Goal: Task Accomplishment & Management: Complete application form

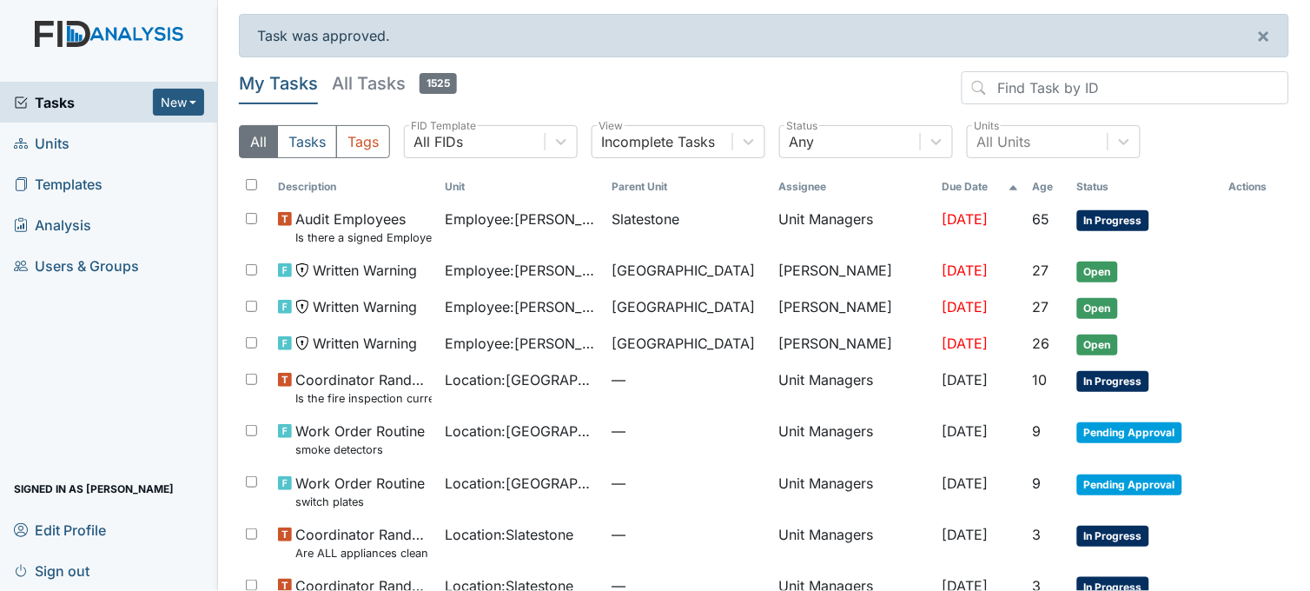
scroll to position [143, 0]
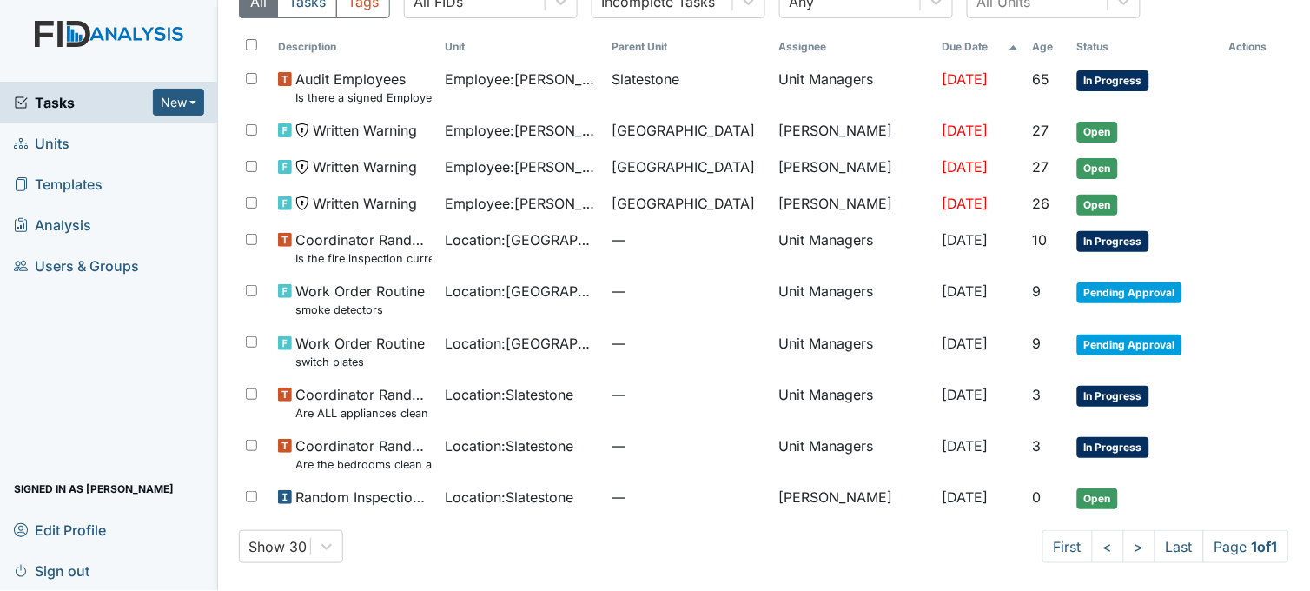
click at [53, 104] on span "Tasks" at bounding box center [83, 102] width 139 height 21
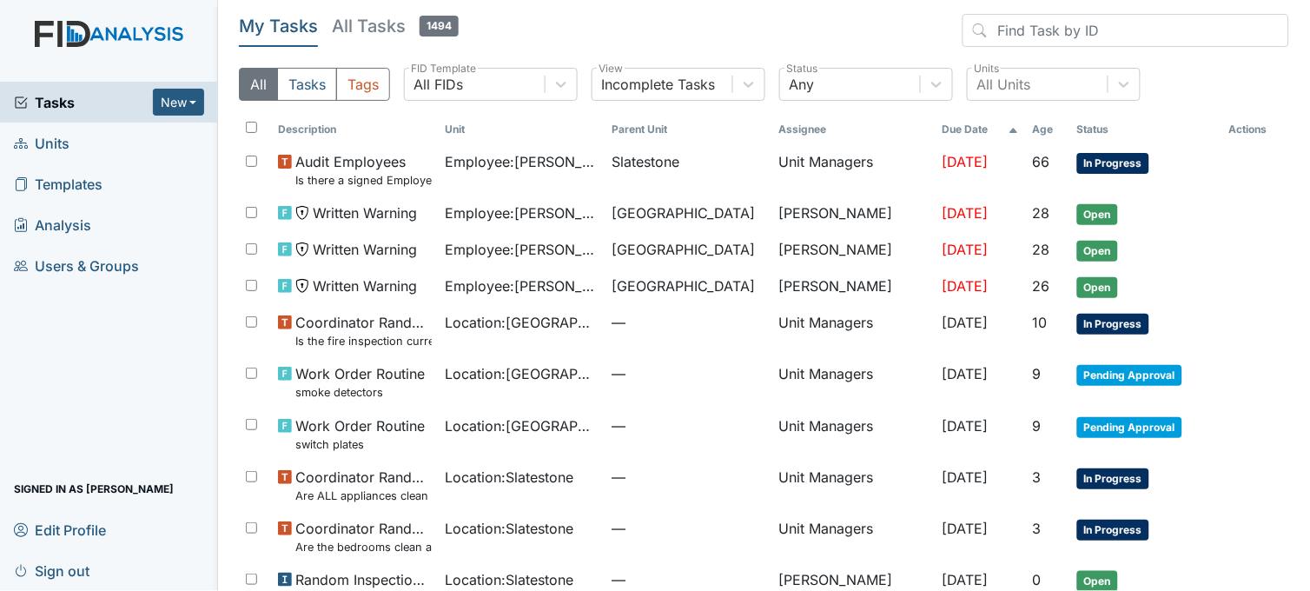
click at [104, 141] on link "Units" at bounding box center [109, 142] width 218 height 41
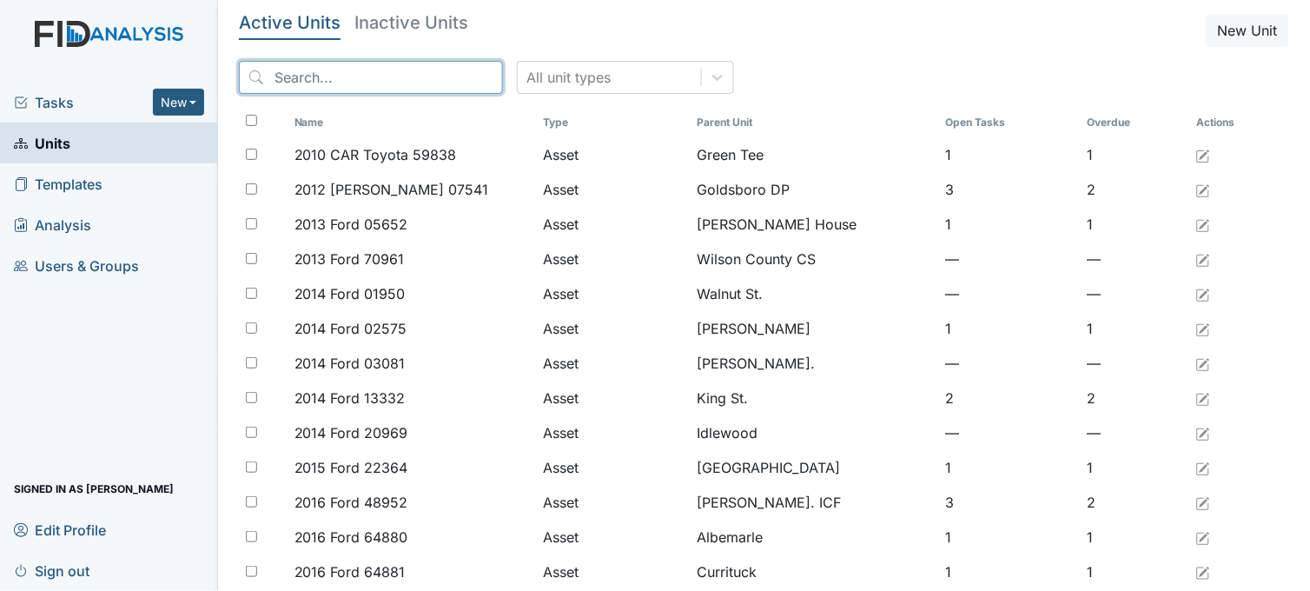
click at [362, 80] on input "search" at bounding box center [371, 77] width 264 height 33
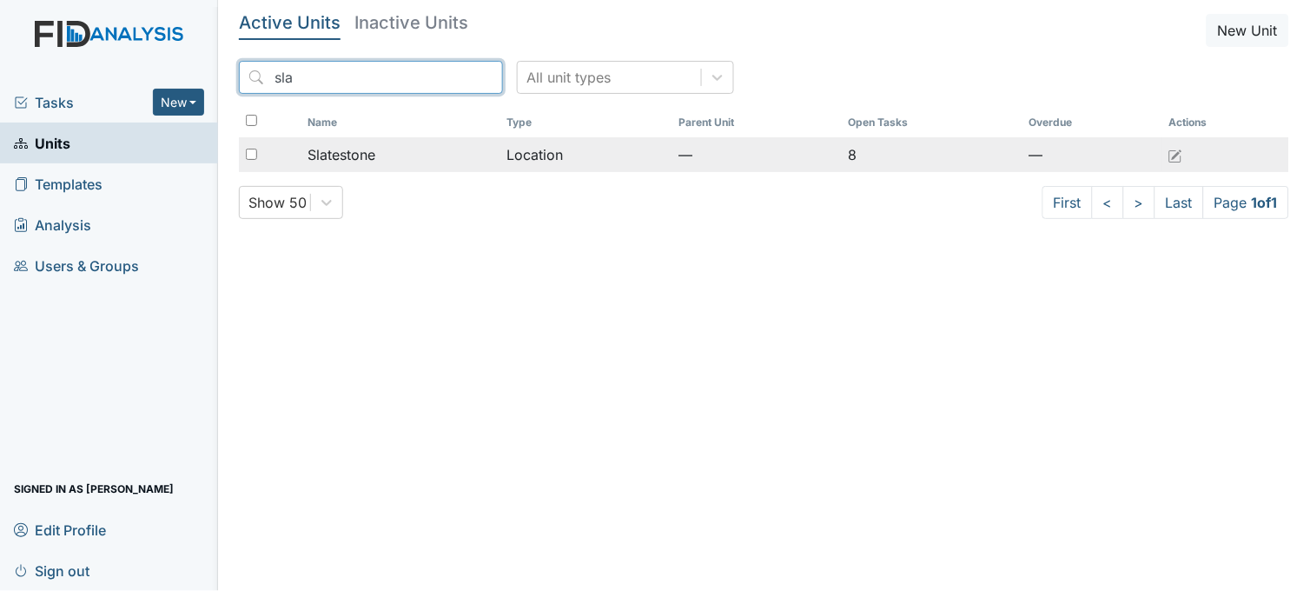
type input "sla"
click at [377, 143] on td "Slatestone" at bounding box center [401, 154] width 200 height 35
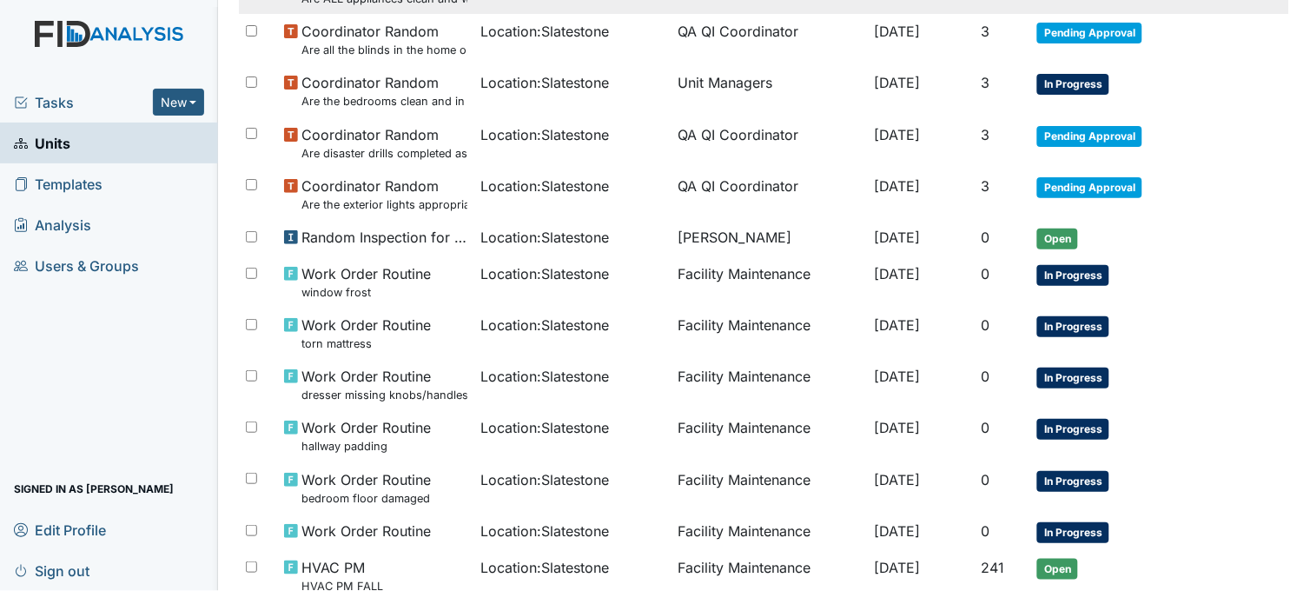
scroll to position [482, 0]
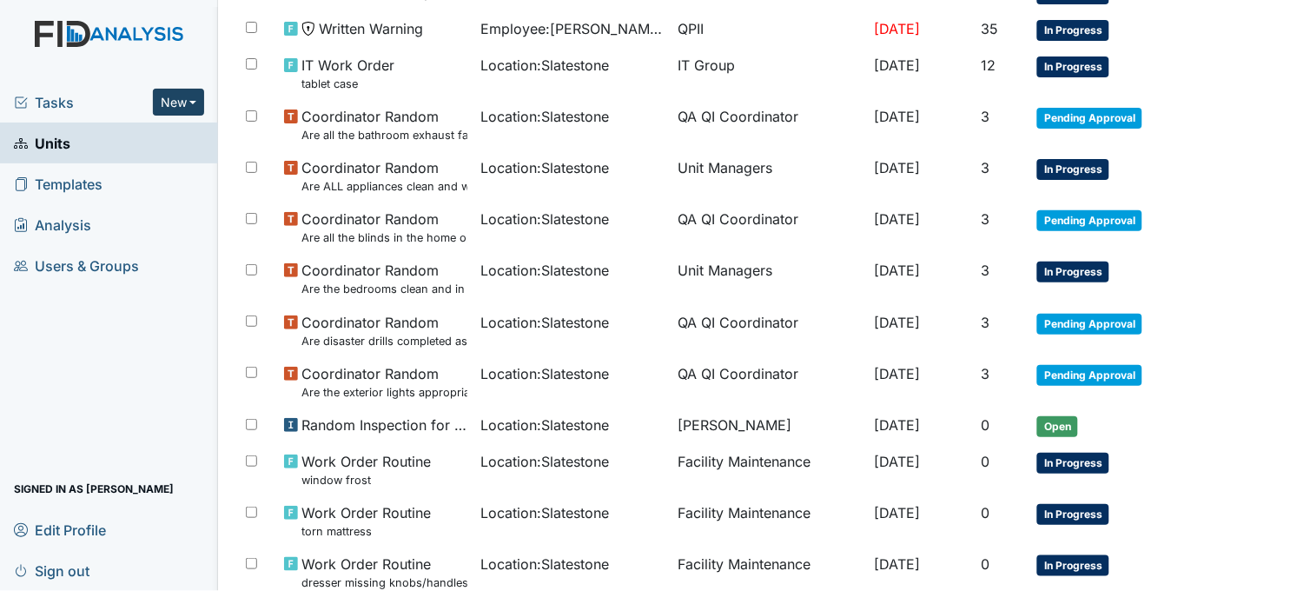
click at [186, 106] on button "New" at bounding box center [179, 102] width 52 height 27
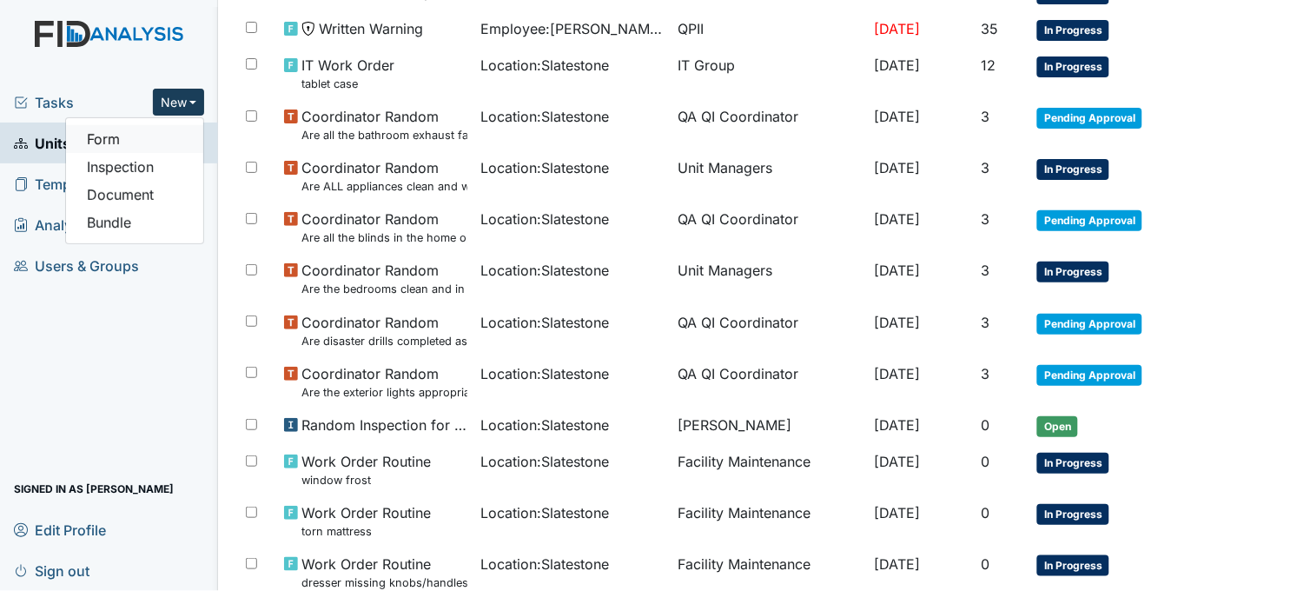
click at [154, 139] on link "Form" at bounding box center [134, 139] width 137 height 28
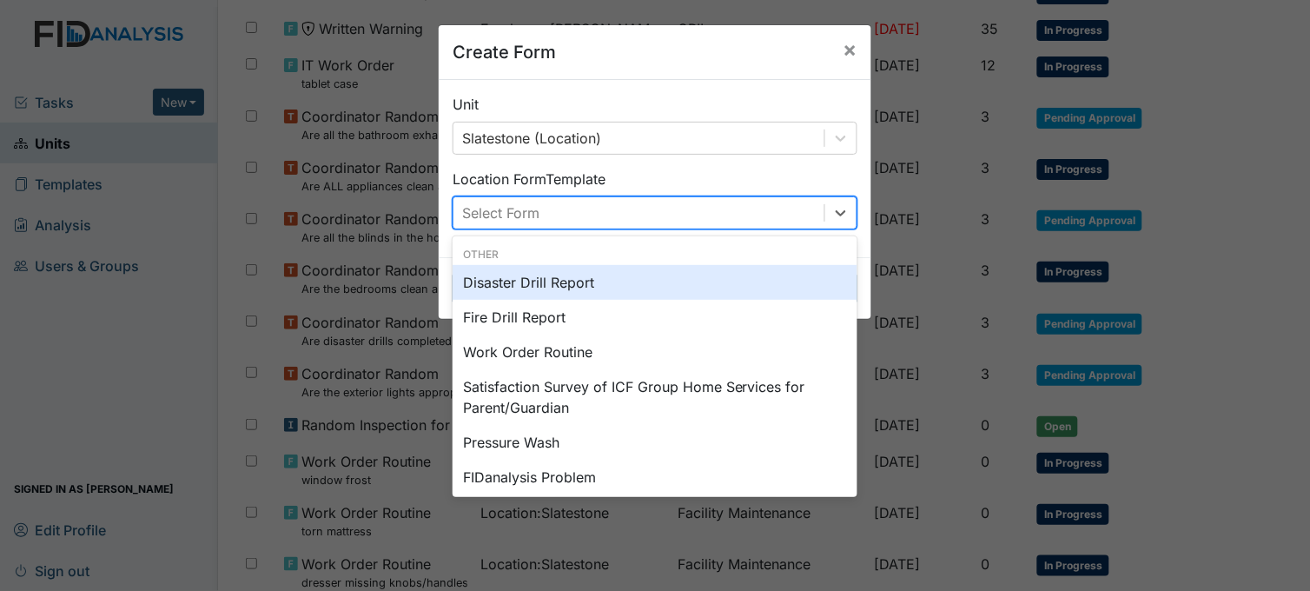
click at [574, 206] on div "Select Form" at bounding box center [638, 212] width 371 height 31
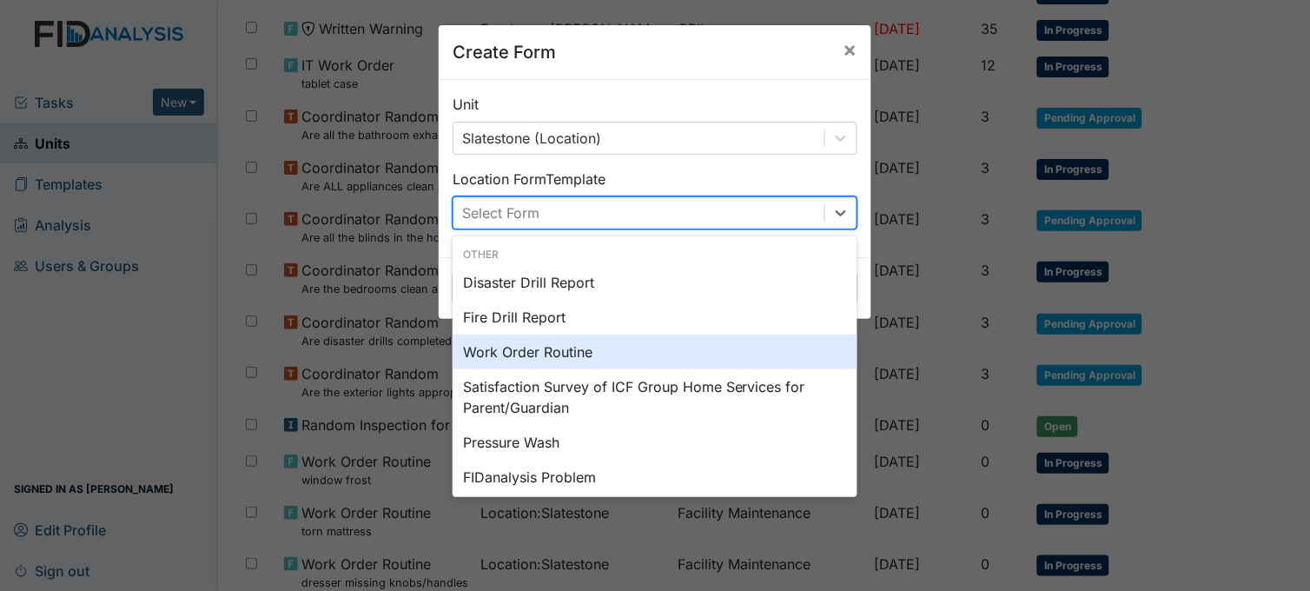
click at [547, 358] on div "Work Order Routine" at bounding box center [655, 351] width 405 height 35
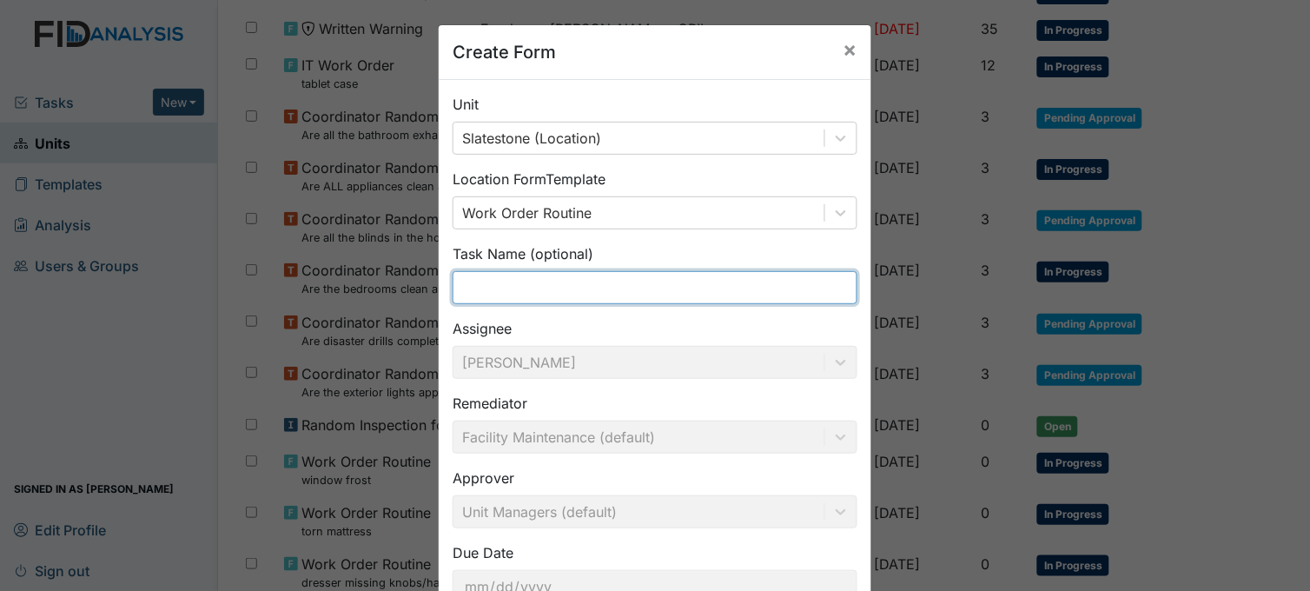
click at [552, 282] on input "text" at bounding box center [655, 287] width 405 height 33
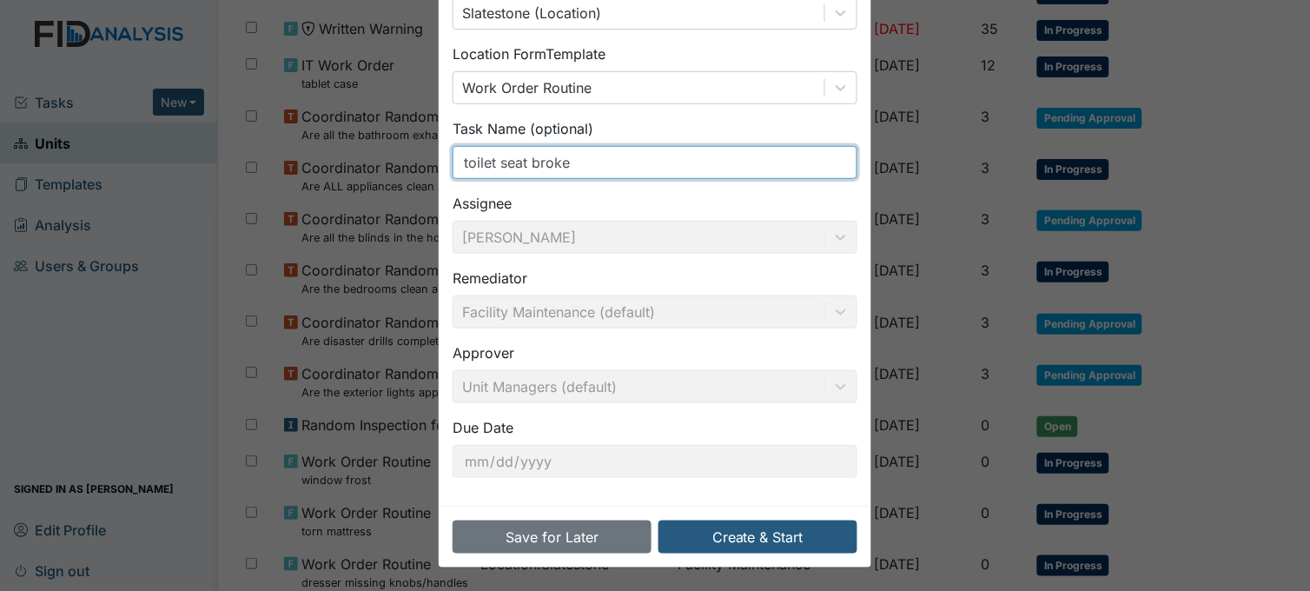
scroll to position [128, 0]
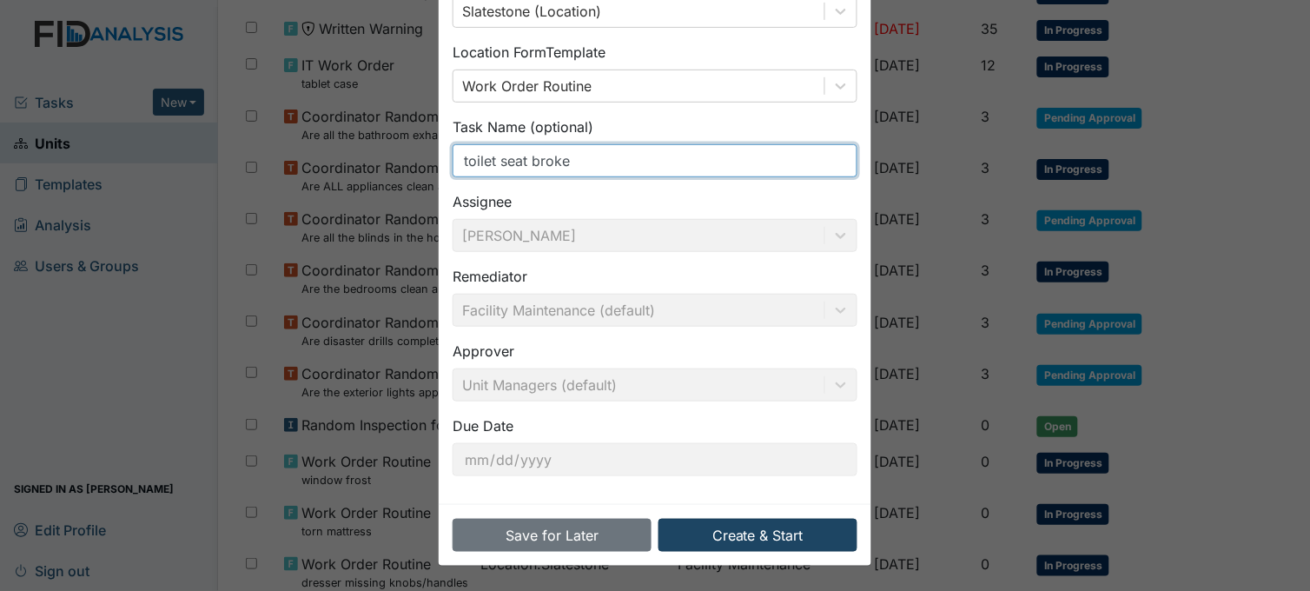
type input "toilet seat broke"
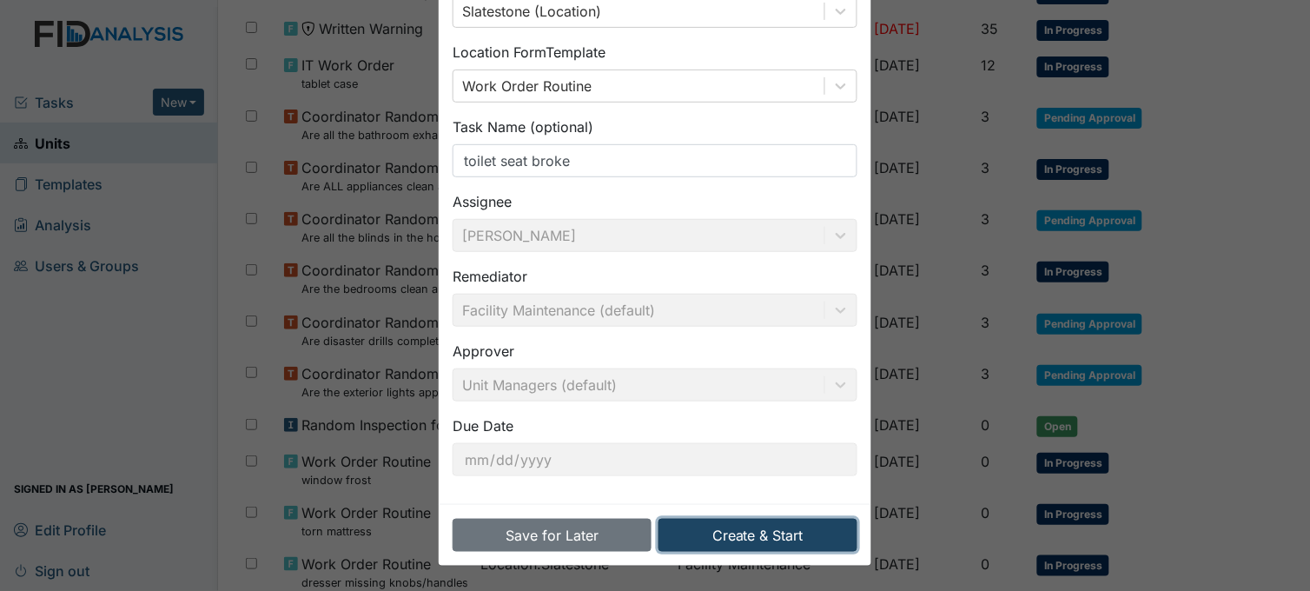
click at [758, 530] on button "Create & Start" at bounding box center [757, 535] width 199 height 33
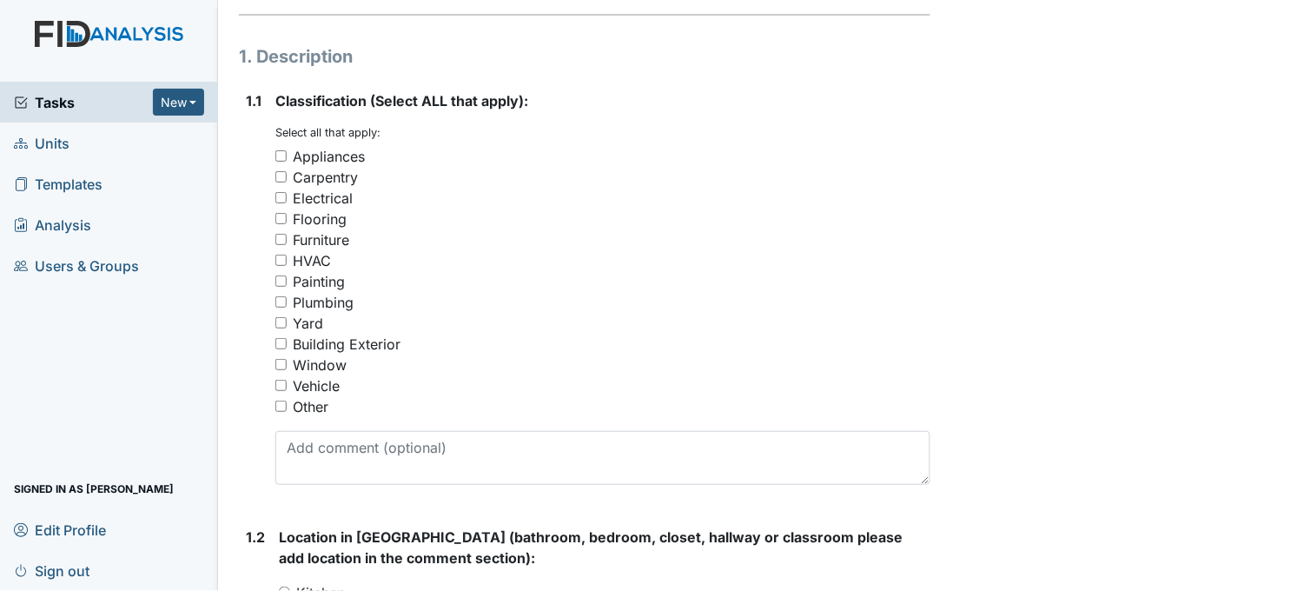
scroll to position [289, 0]
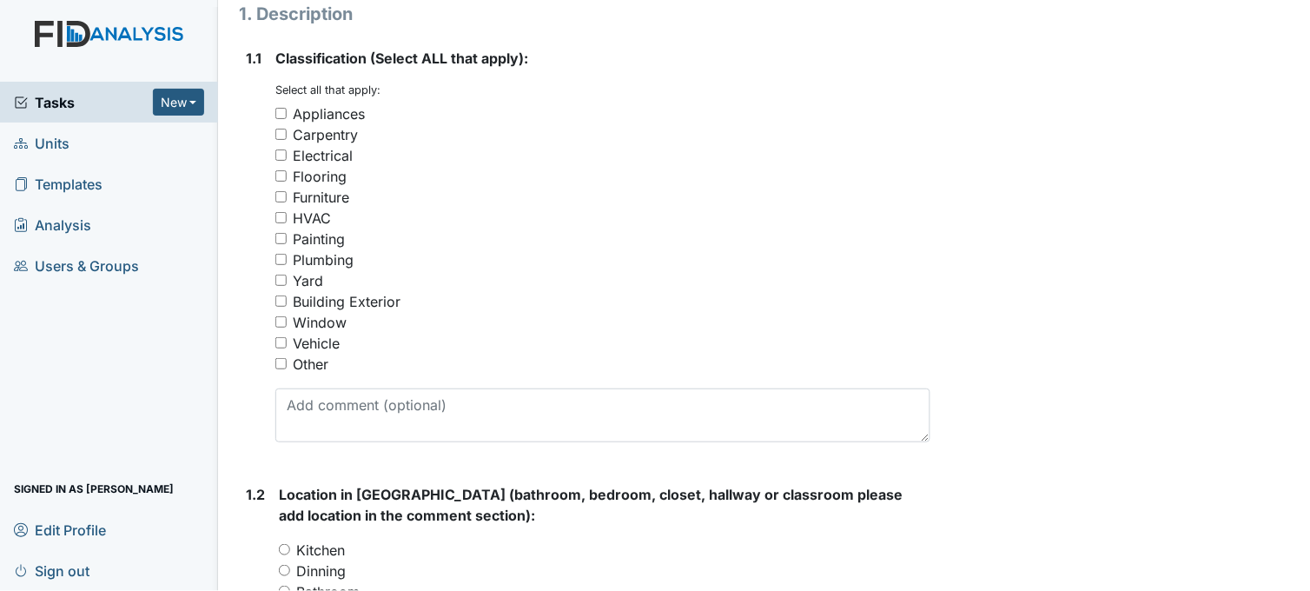
click at [282, 361] on input "Other" at bounding box center [280, 363] width 11 height 11
checkbox input "true"
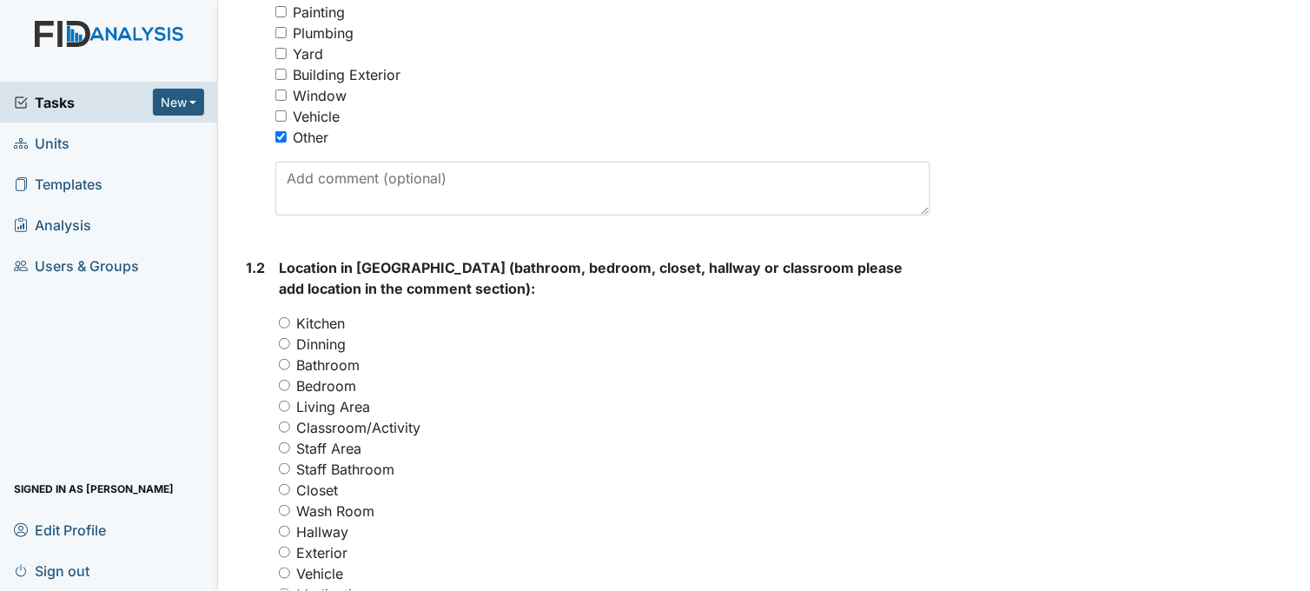
scroll to position [579, 0]
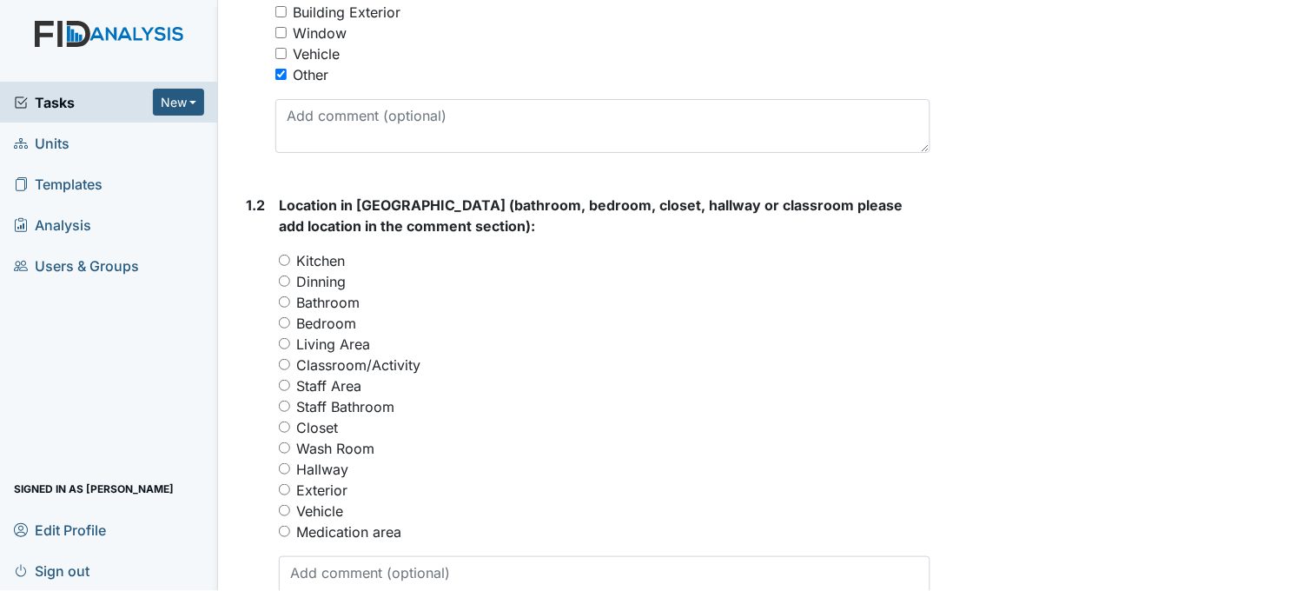
click at [289, 297] on input "Bathroom" at bounding box center [284, 301] width 11 height 11
radio input "true"
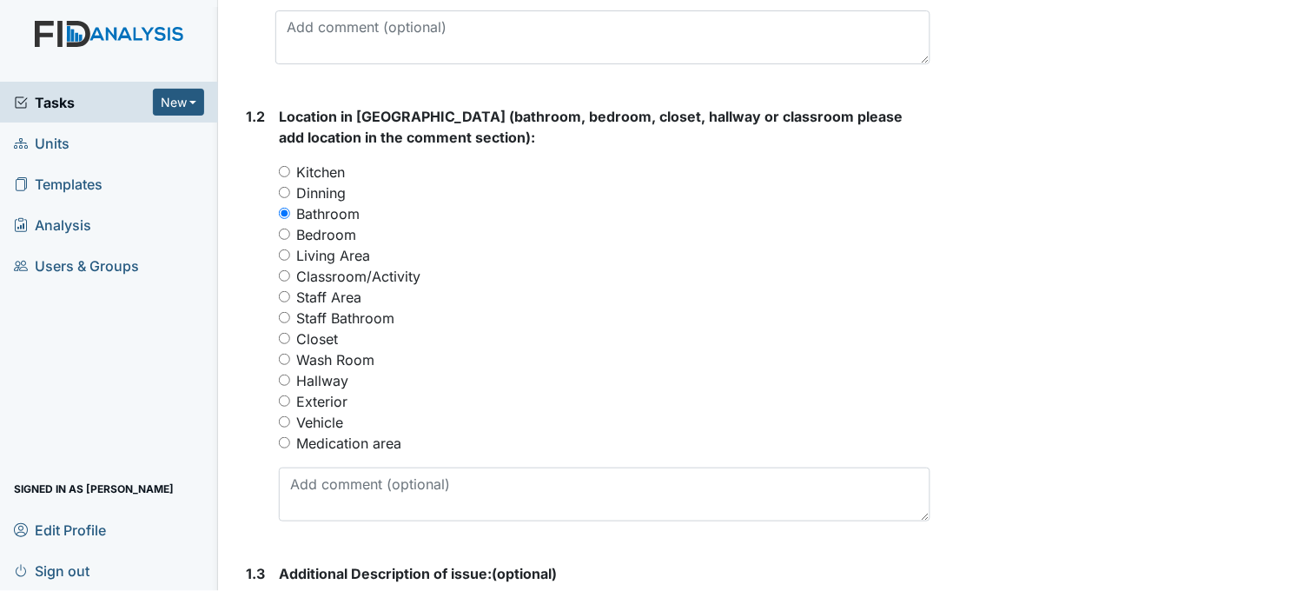
scroll to position [965, 0]
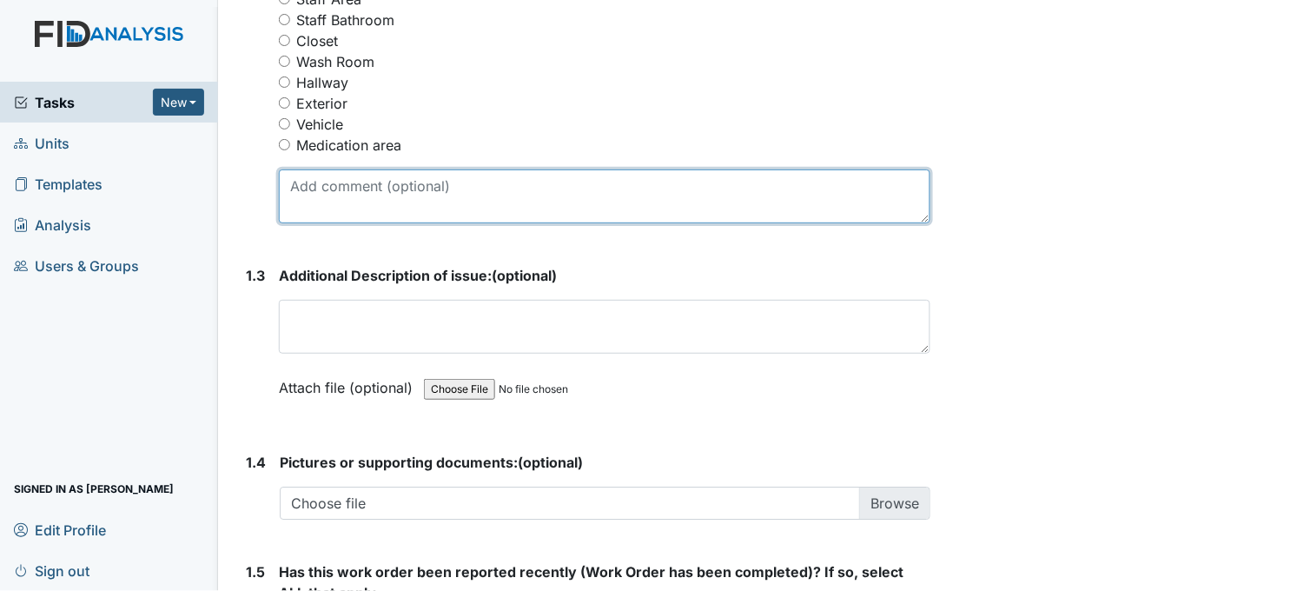
click at [439, 207] on textarea at bounding box center [605, 196] width 652 height 54
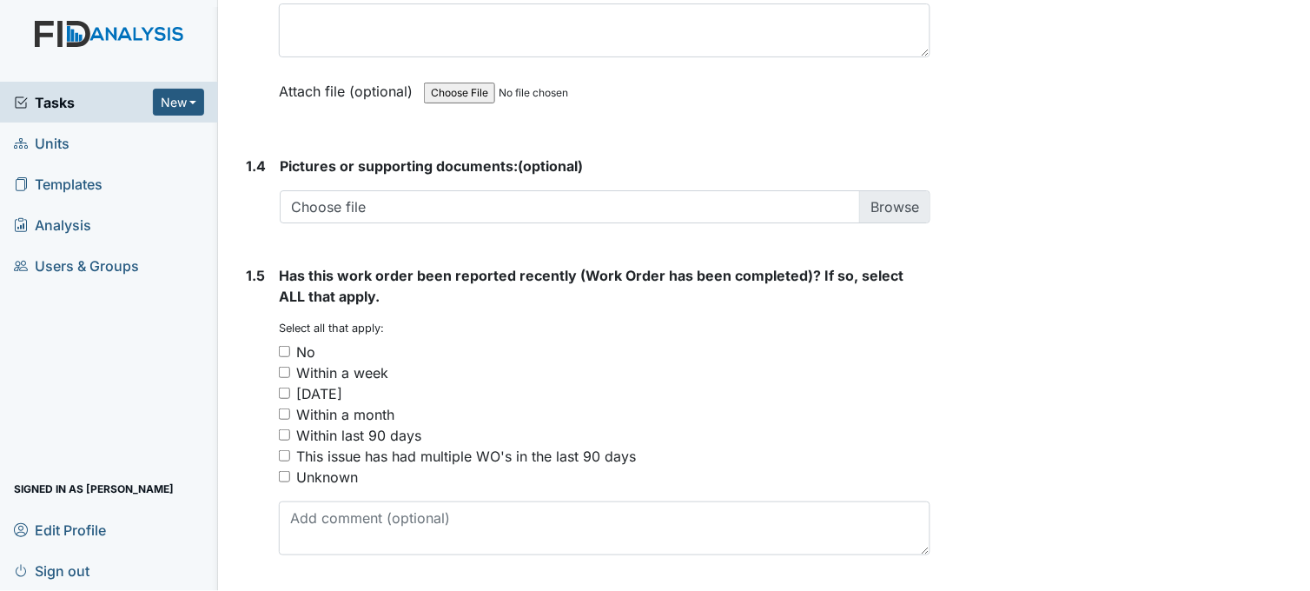
scroll to position [1313, 0]
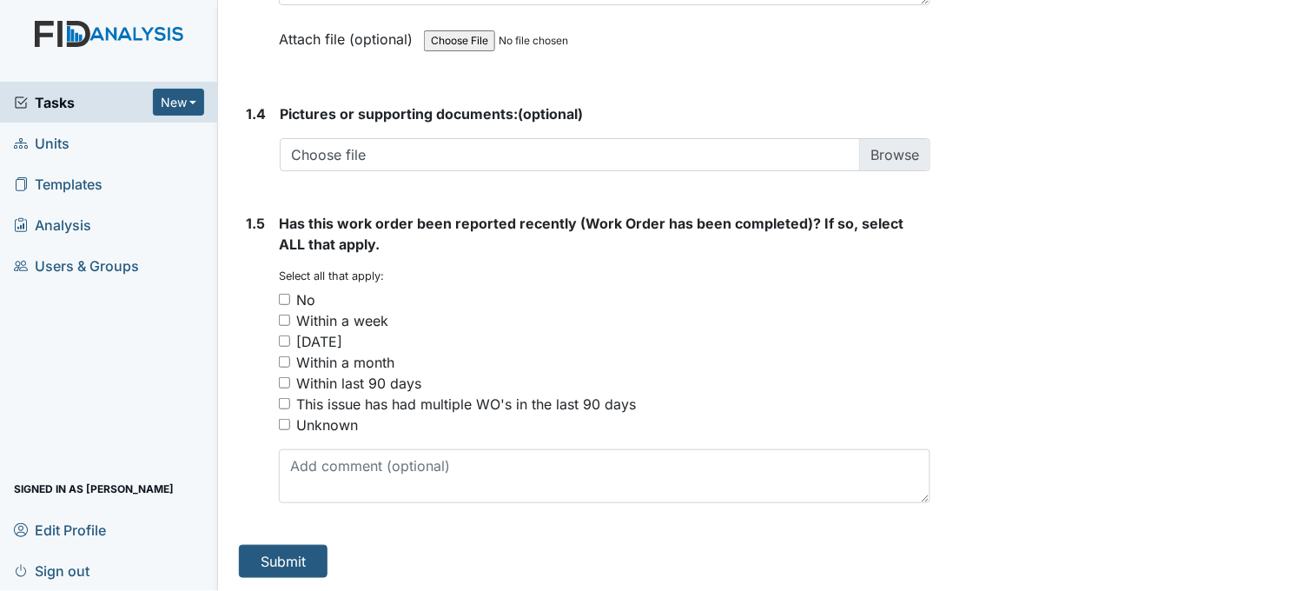
type textarea "handicap bathroom seat is broke"
click at [284, 297] on input "No" at bounding box center [284, 299] width 11 height 11
checkbox input "true"
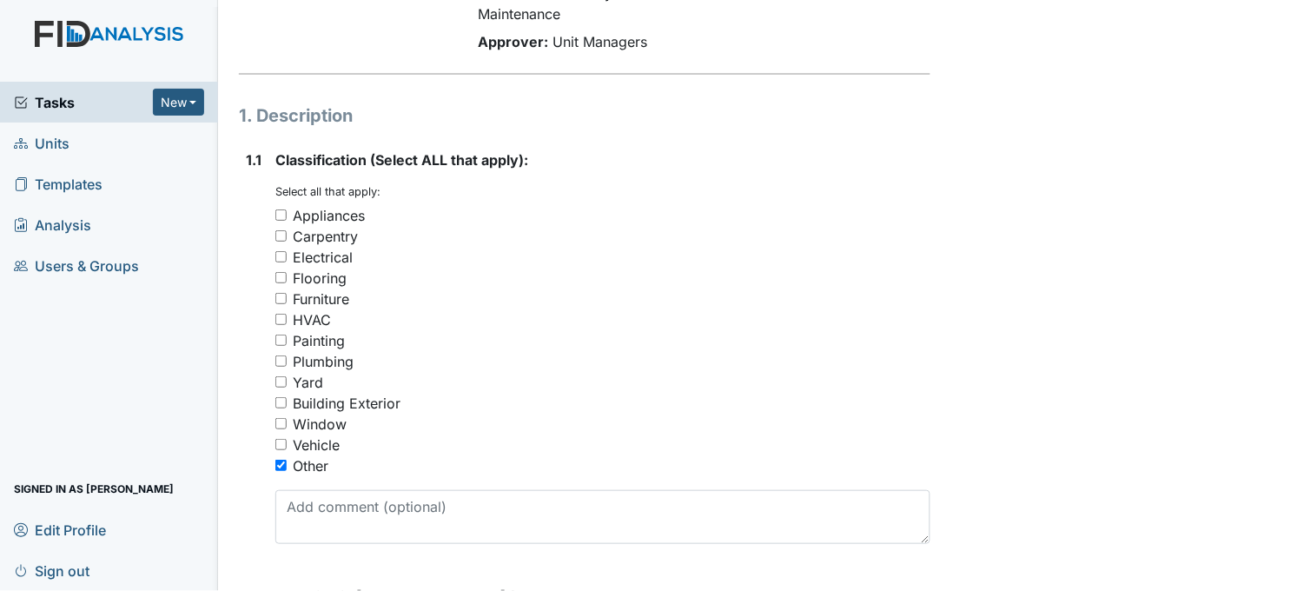
scroll to position [155, 0]
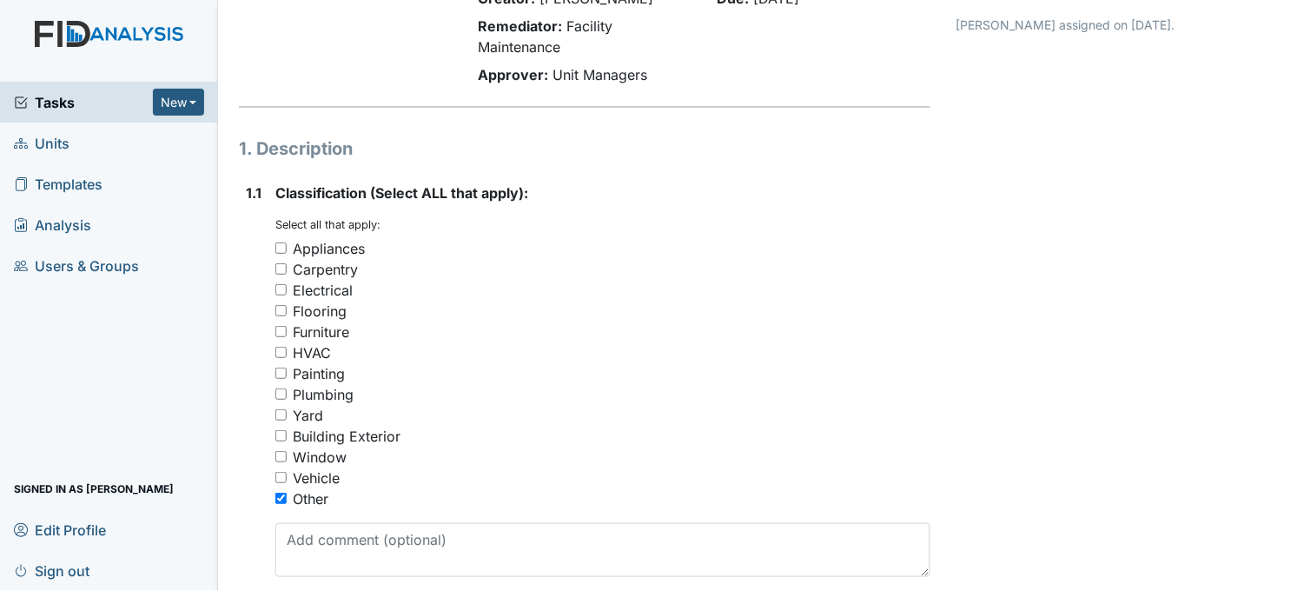
click at [284, 393] on input "Plumbing" at bounding box center [280, 393] width 11 height 11
checkbox input "true"
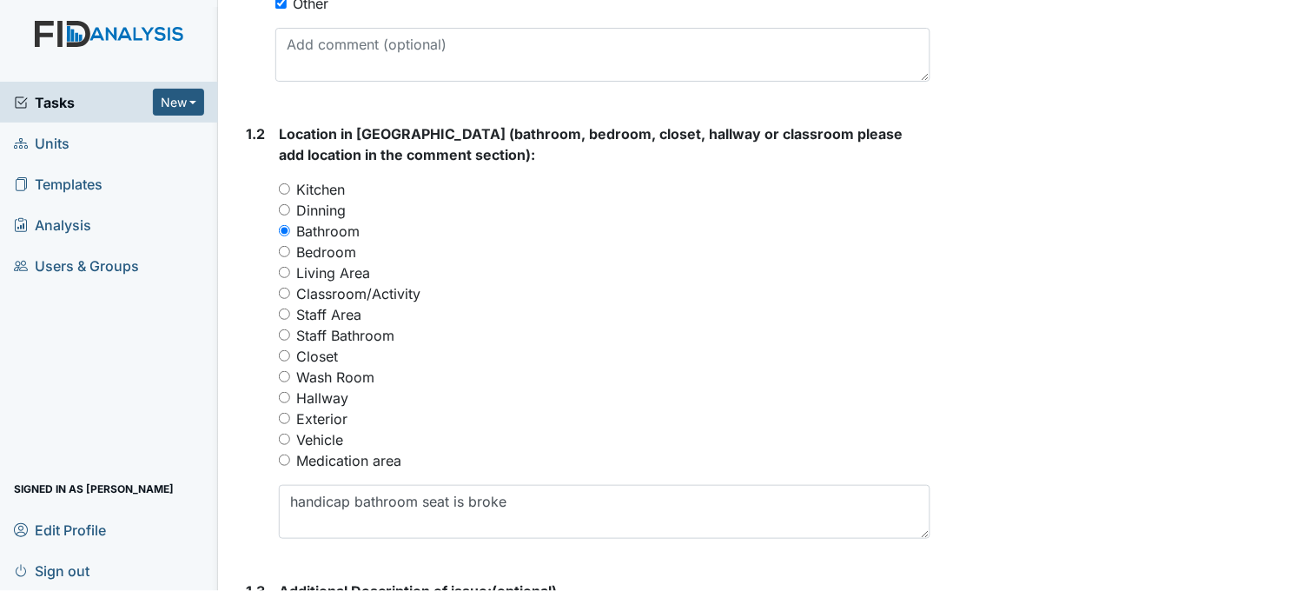
scroll to position [541, 0]
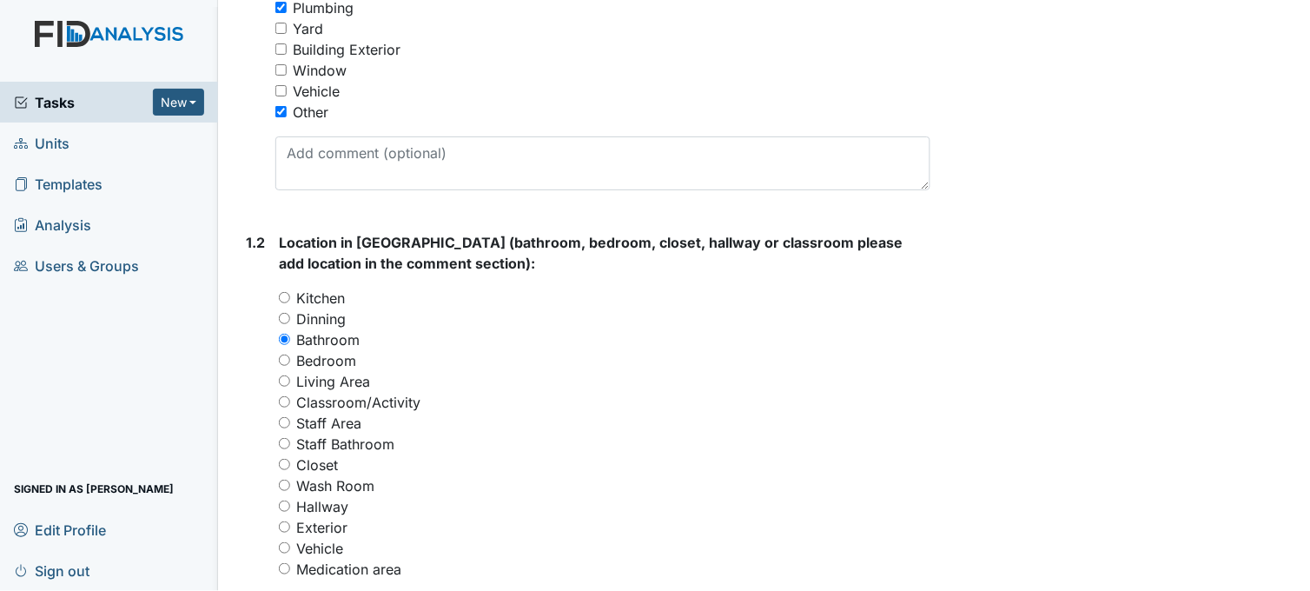
click at [278, 106] on input "Other" at bounding box center [280, 111] width 11 height 11
checkbox input "false"
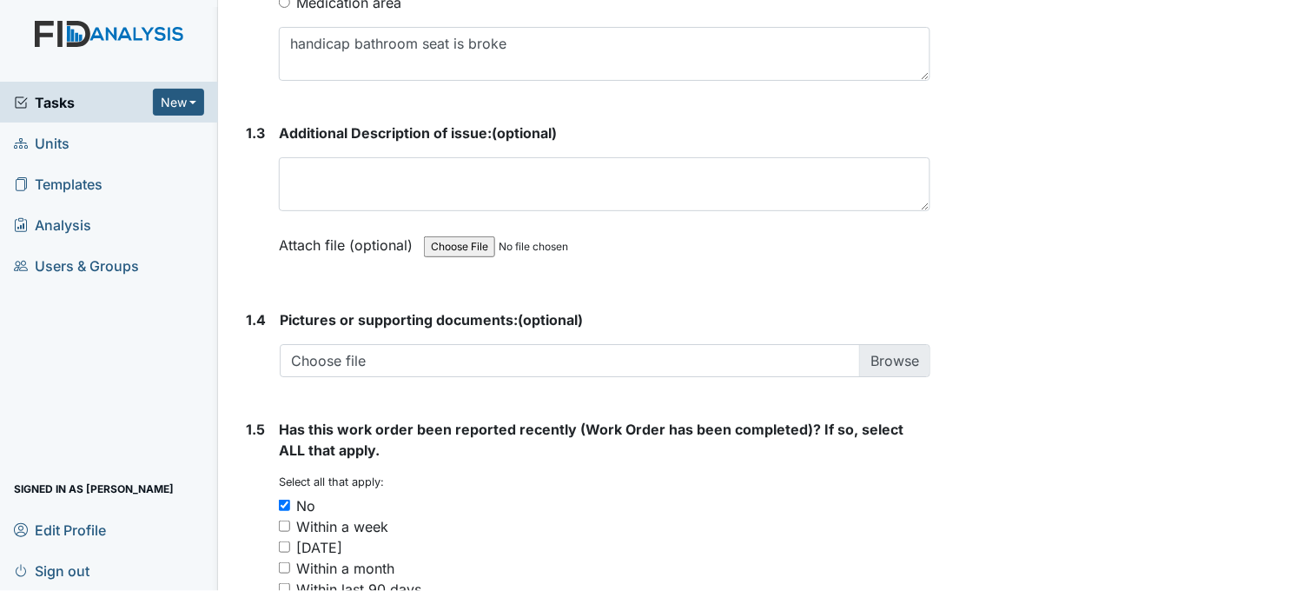
scroll to position [1313, 0]
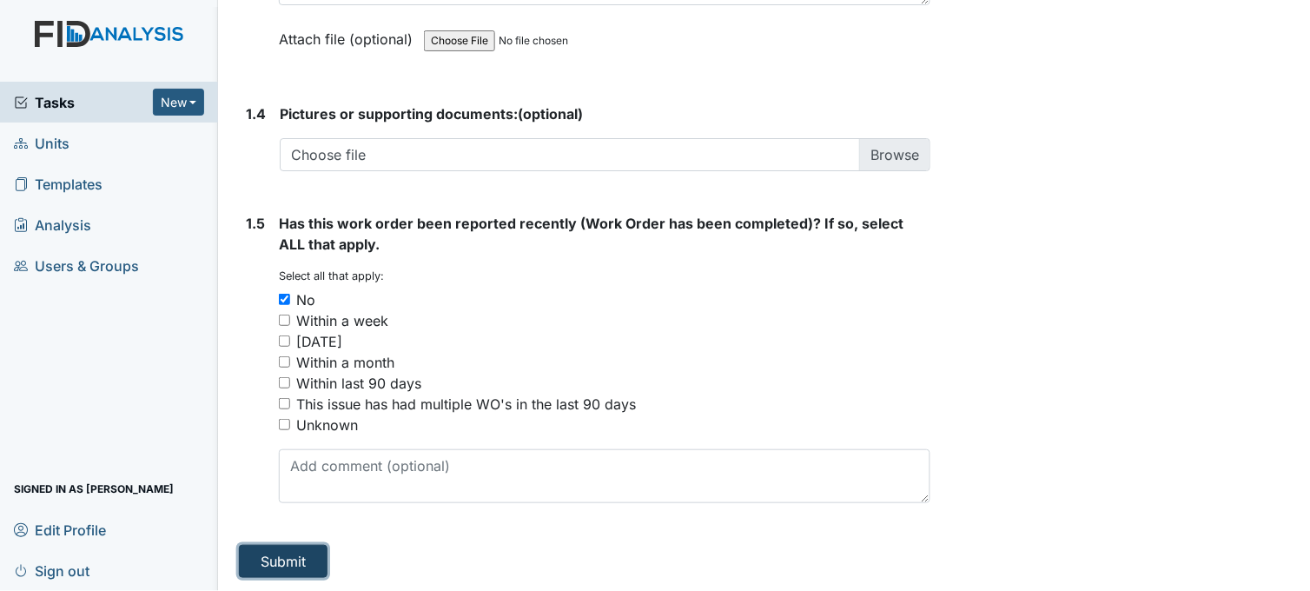
click at [300, 546] on button "Submit" at bounding box center [283, 561] width 89 height 33
